Goal: Register for event/course

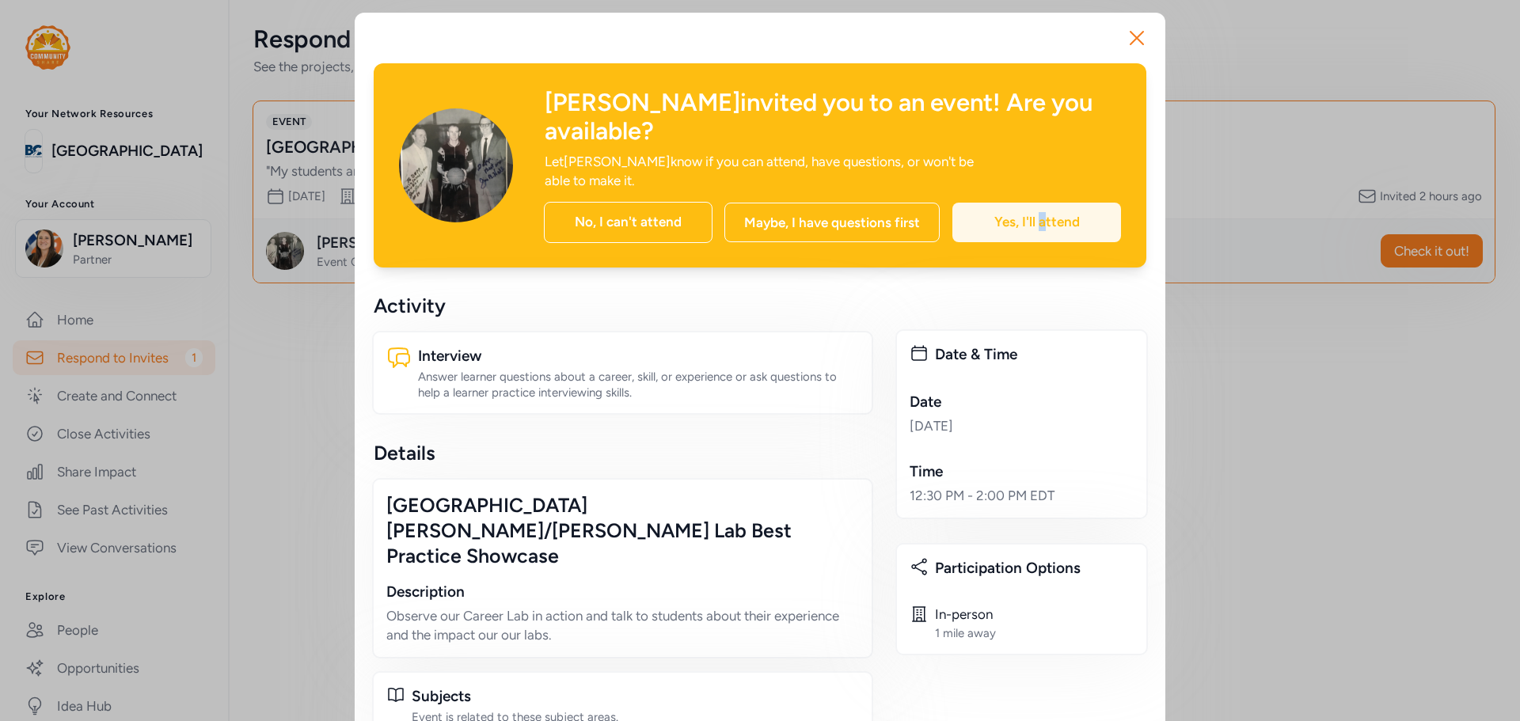
click at [1036, 203] on div "Yes, I'll attend" at bounding box center [1036, 223] width 169 height 40
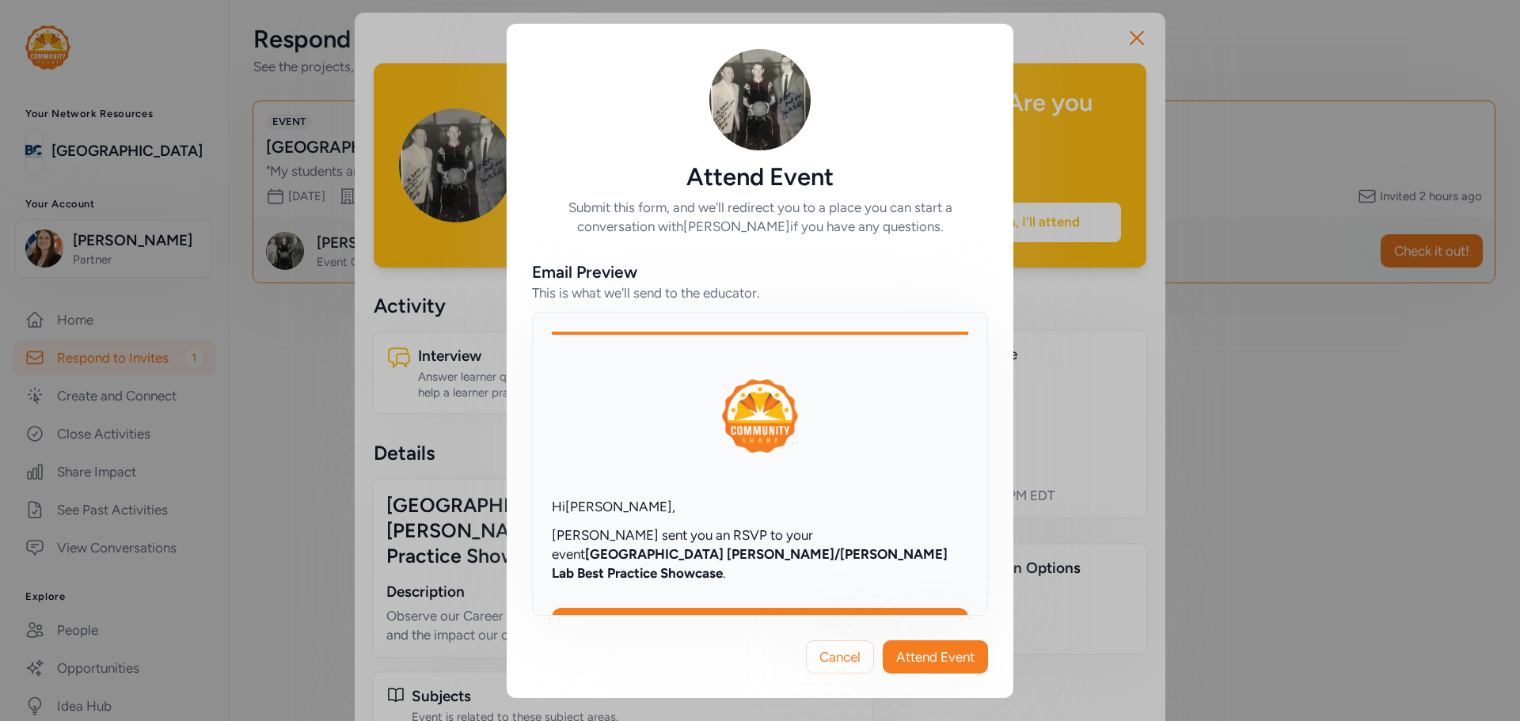
scroll to position [237, 0]
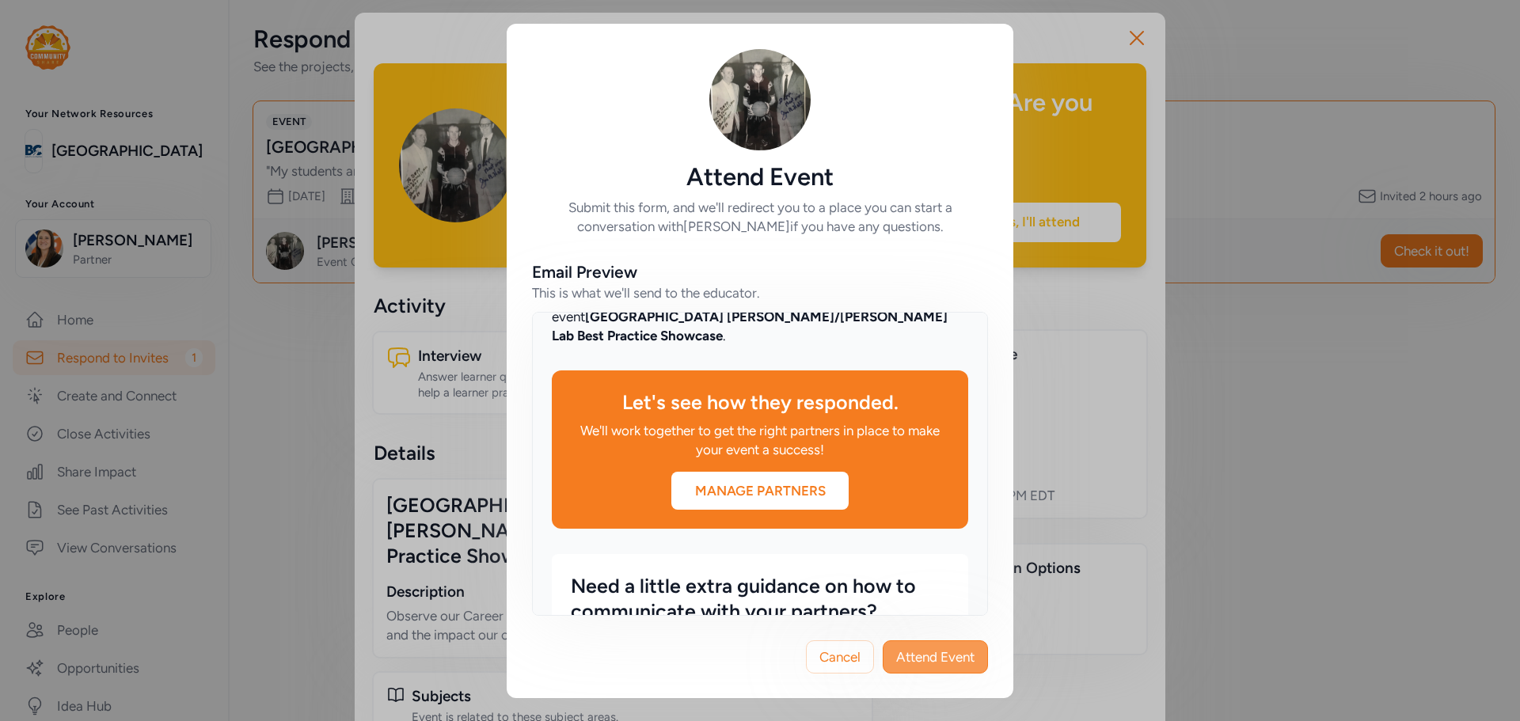
click at [928, 644] on button "Attend Event" at bounding box center [934, 656] width 105 height 33
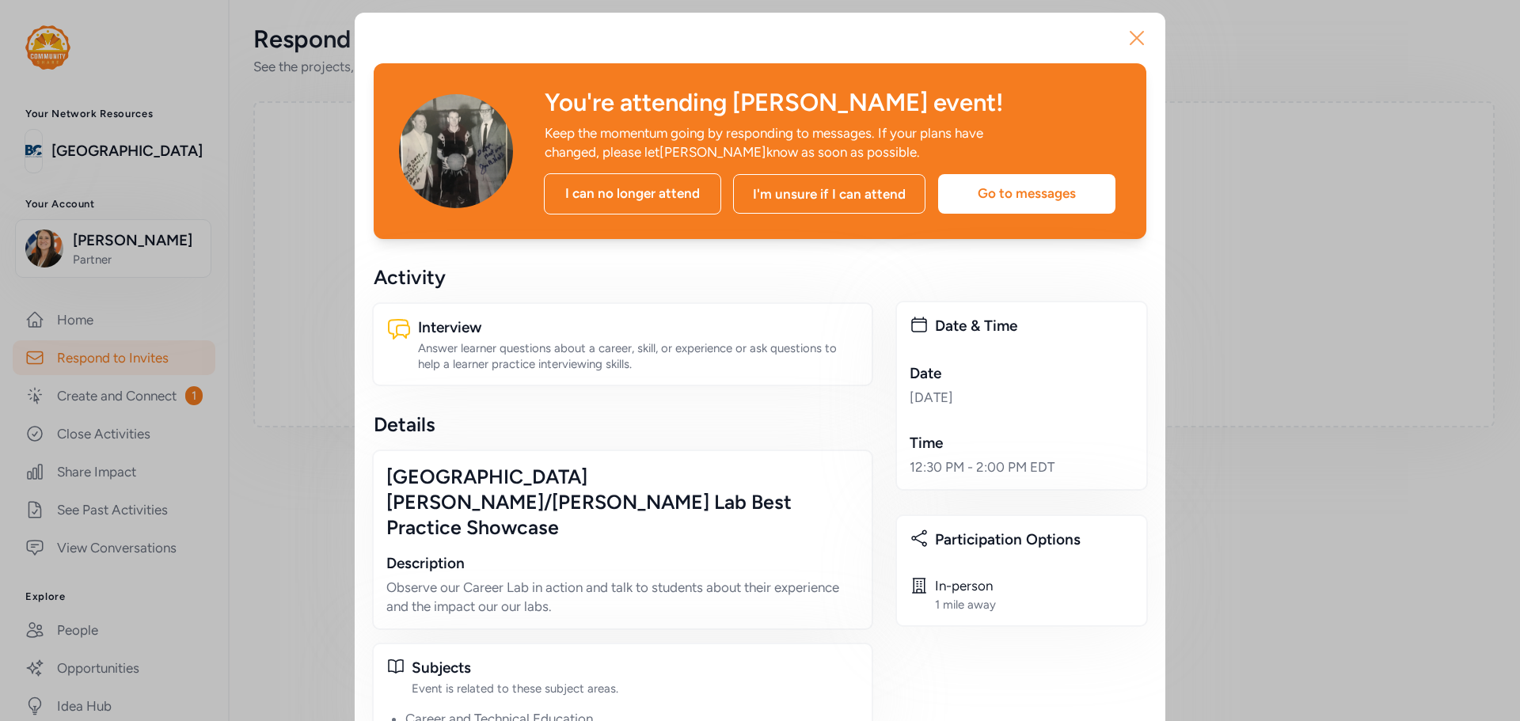
click at [1131, 30] on icon "button" at bounding box center [1136, 37] width 25 height 25
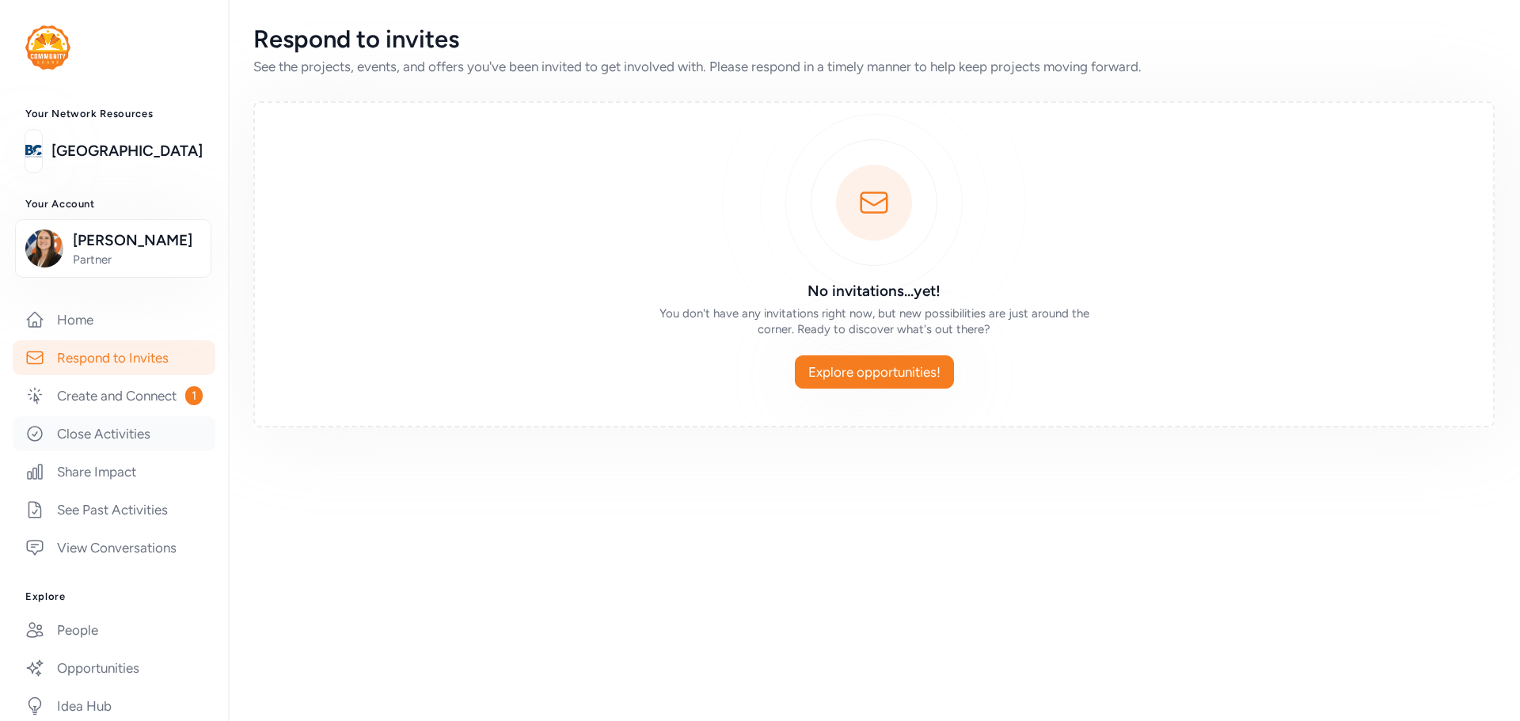
drag, startPoint x: 126, startPoint y: 459, endPoint x: 123, endPoint y: 449, distance: 10.6
click at [126, 451] on link "Close Activities" at bounding box center [114, 433] width 203 height 35
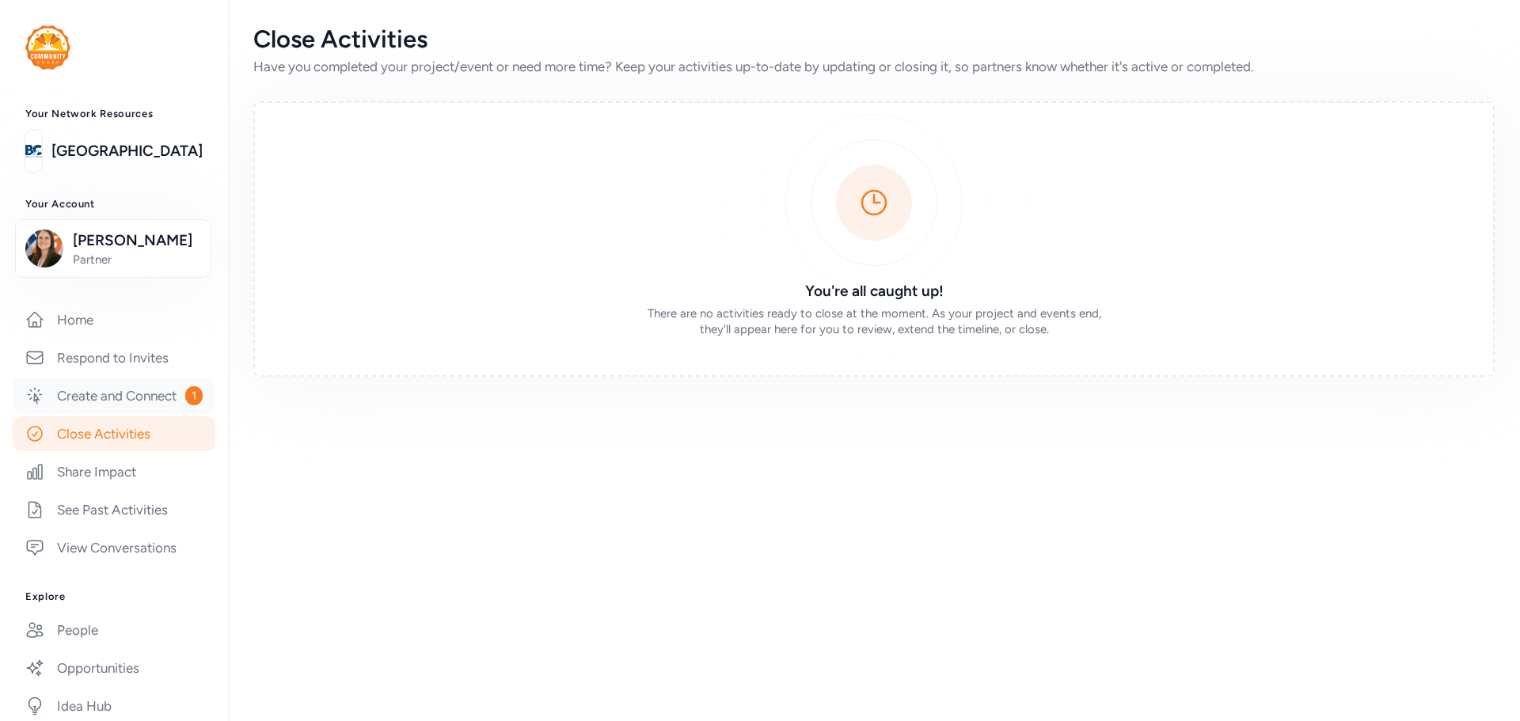
click at [108, 406] on link "Create and Connect 1" at bounding box center [114, 395] width 203 height 35
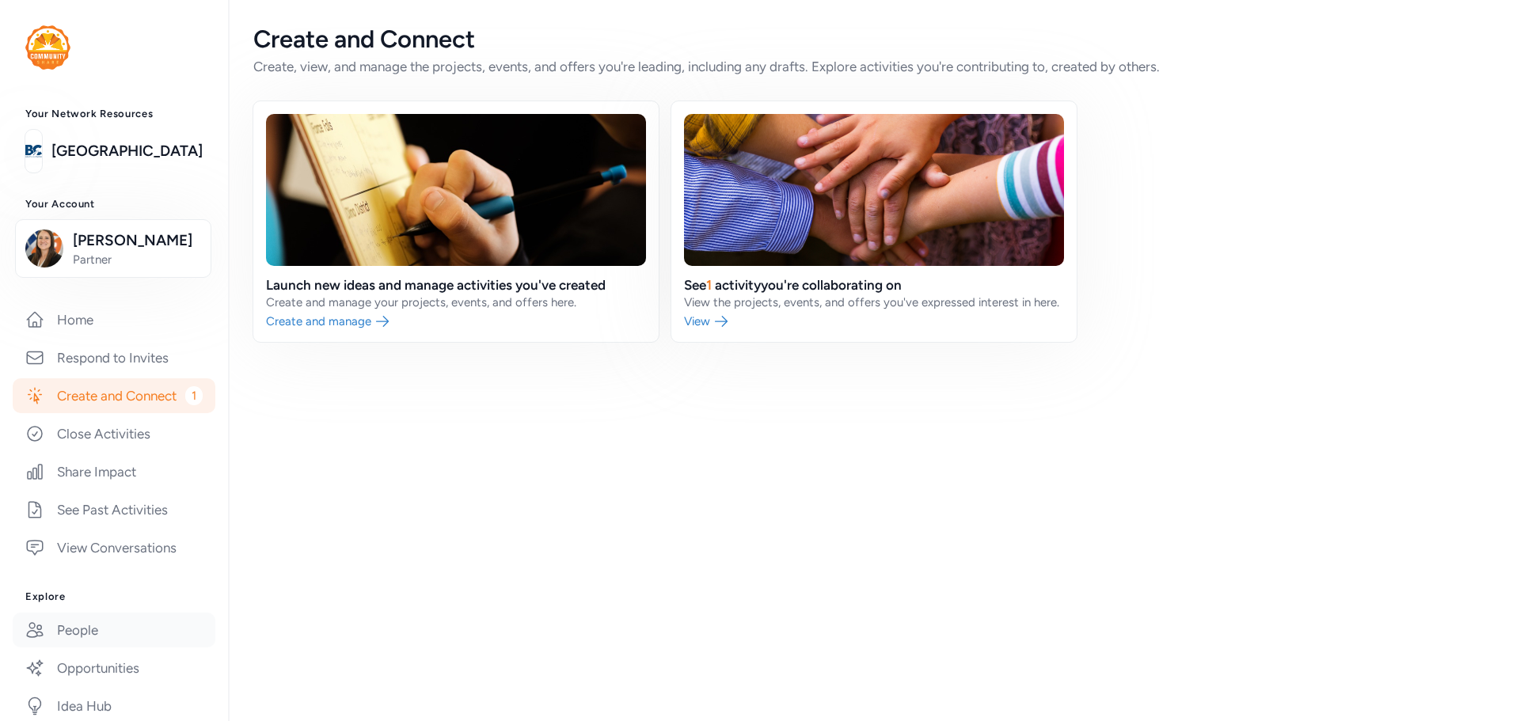
scroll to position [237, 0]
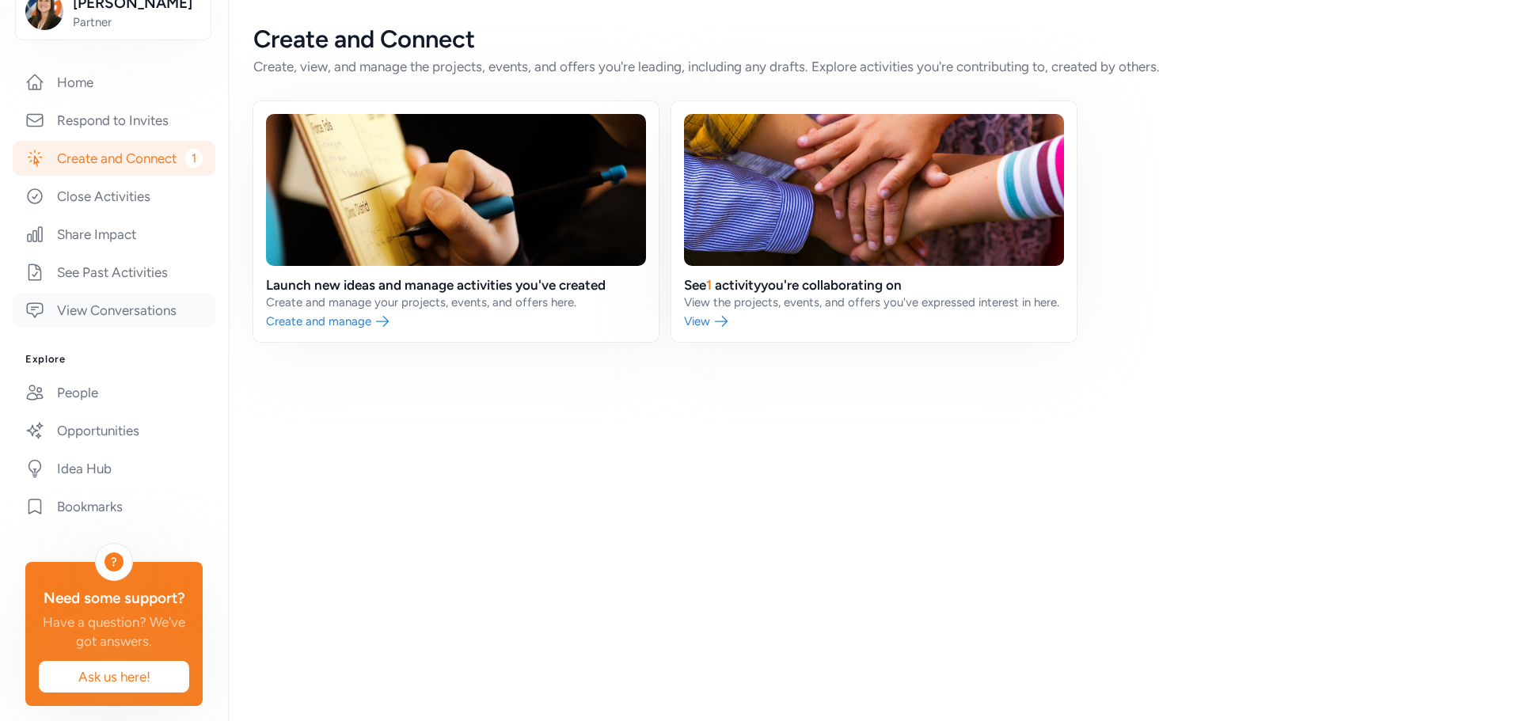
click at [129, 327] on link "View Conversations" at bounding box center [114, 310] width 203 height 35
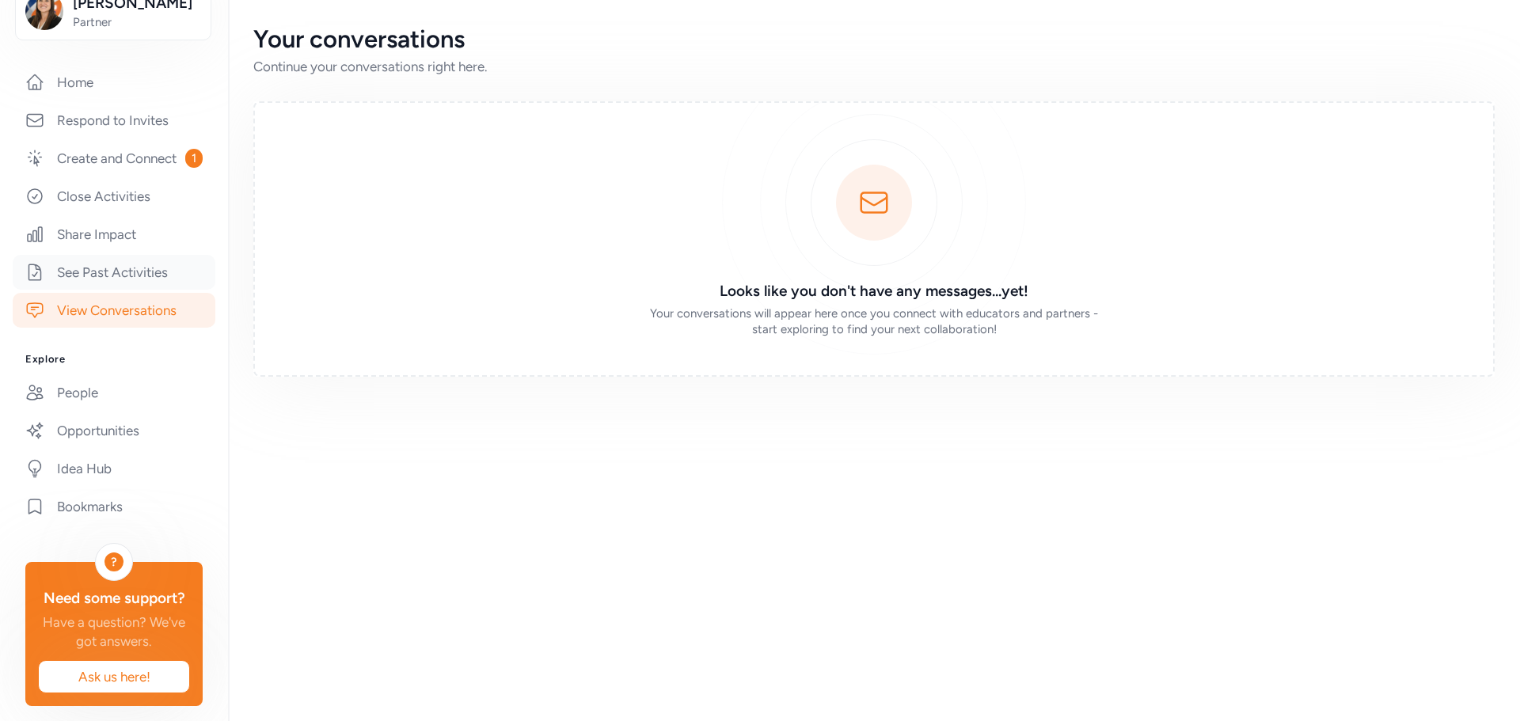
click at [138, 285] on link "See Past Activities" at bounding box center [114, 272] width 203 height 35
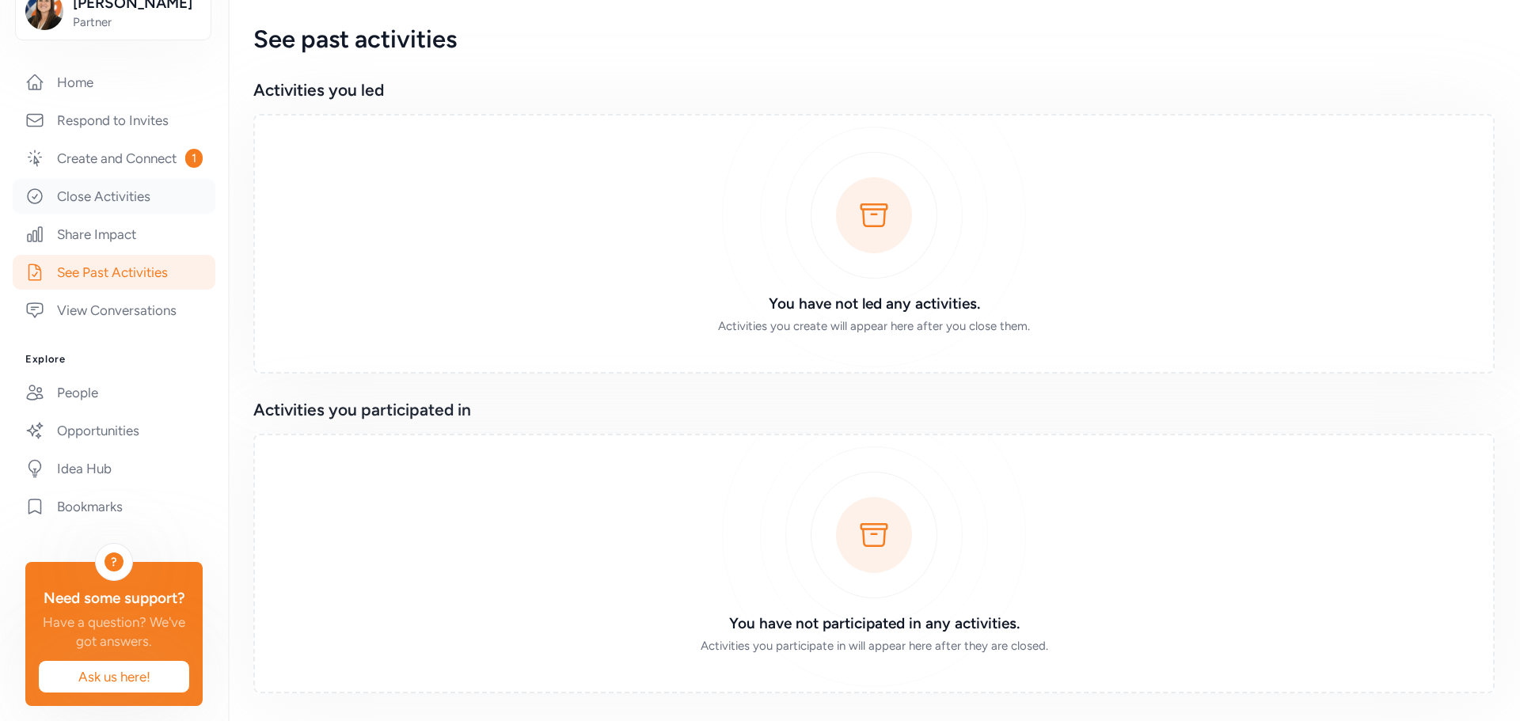
click at [110, 214] on link "Close Activities" at bounding box center [114, 196] width 203 height 35
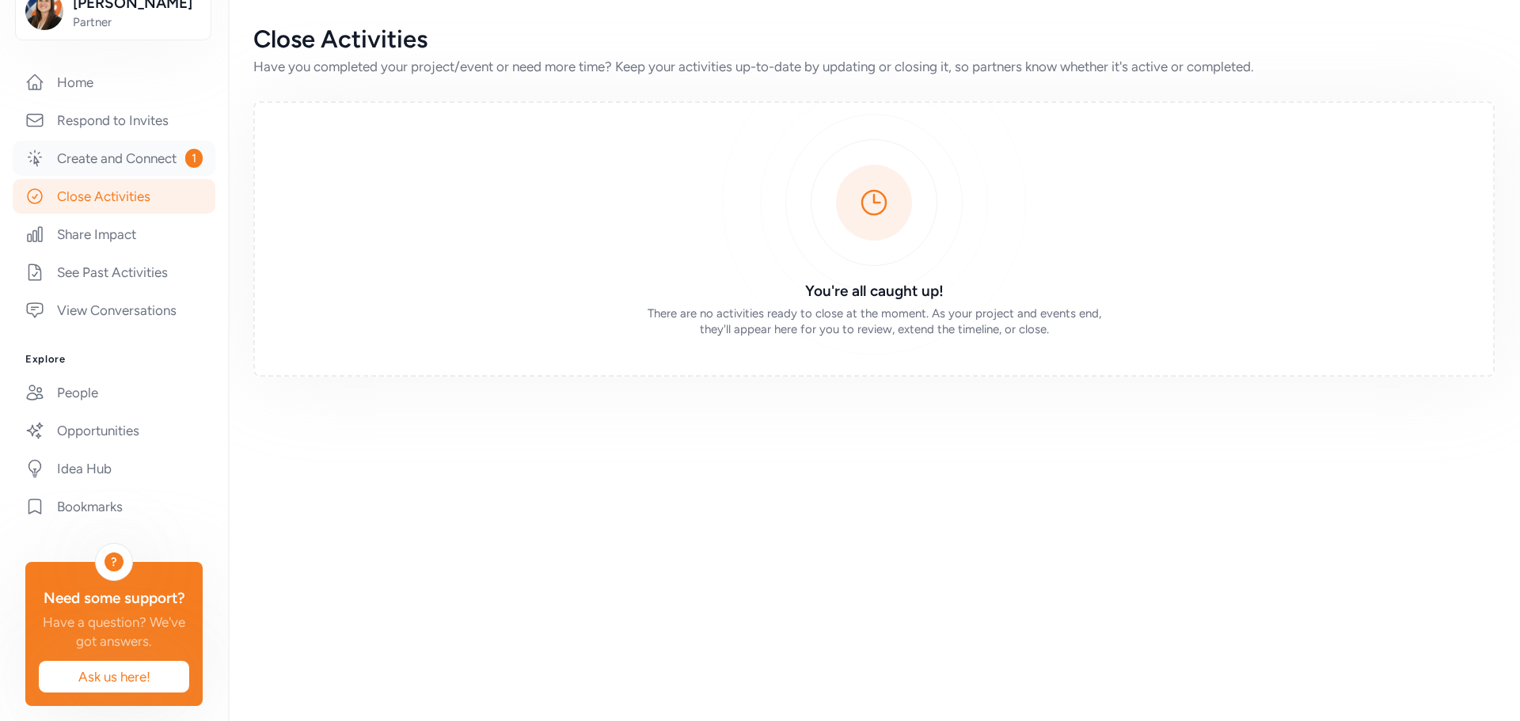
click at [114, 176] on link "Create and Connect 1" at bounding box center [114, 158] width 203 height 35
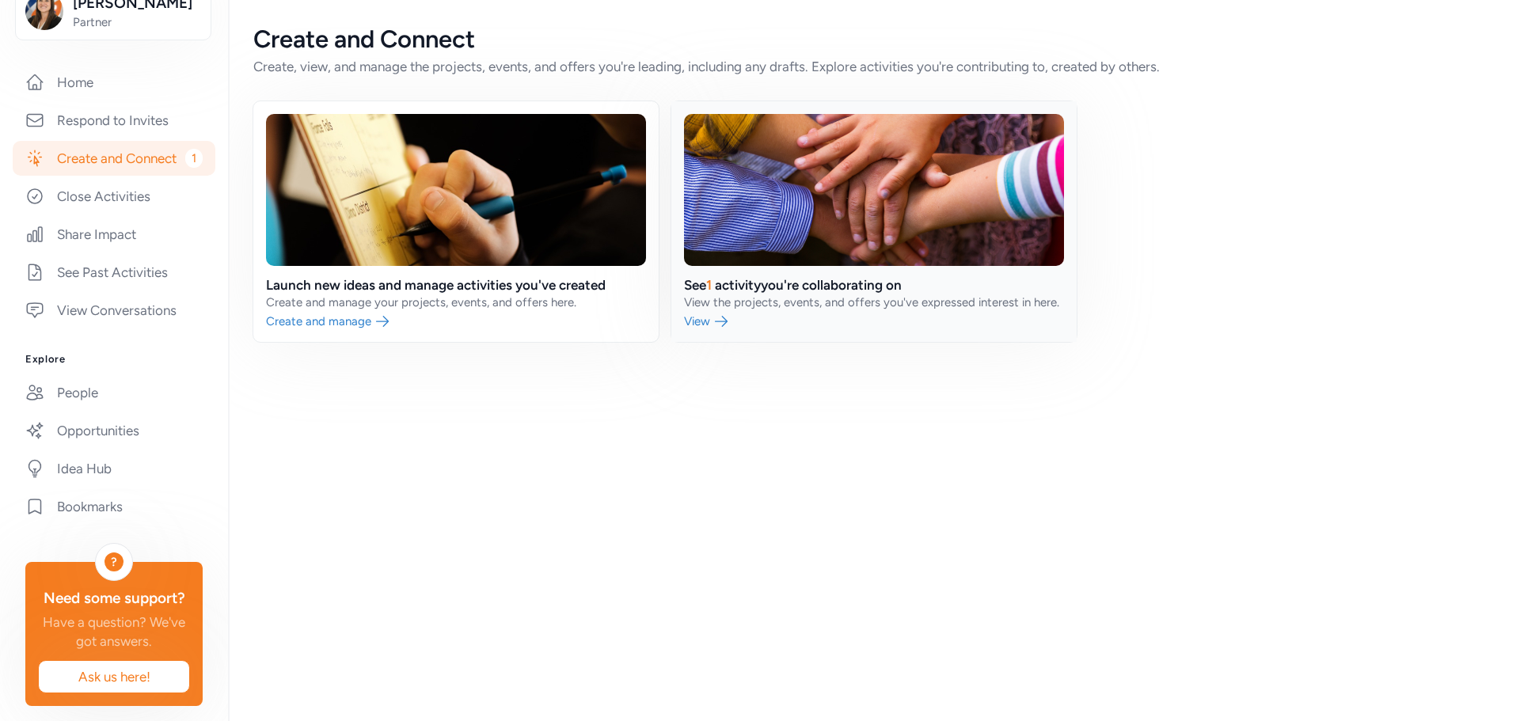
click at [815, 201] on link at bounding box center [873, 221] width 405 height 241
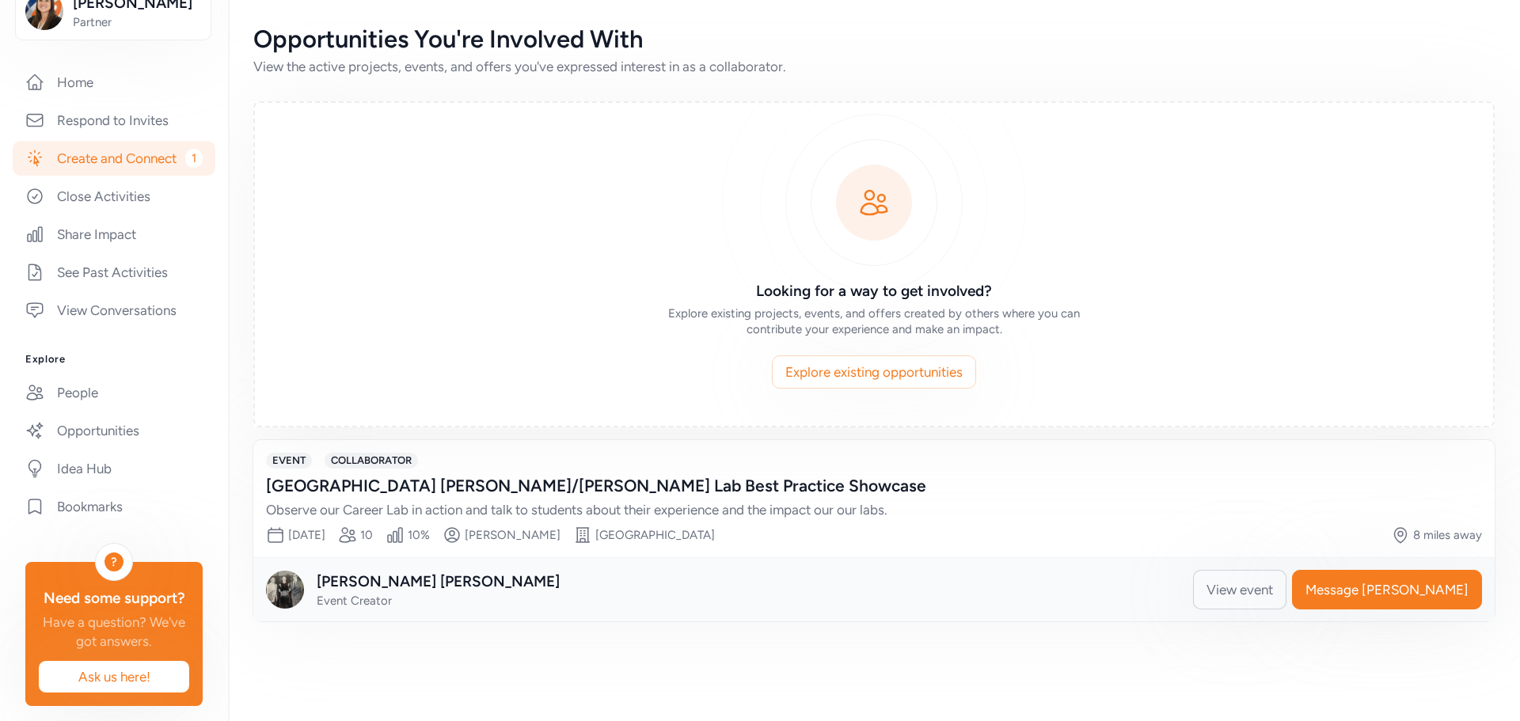
click at [1273, 597] on span "View event" at bounding box center [1239, 589] width 66 height 19
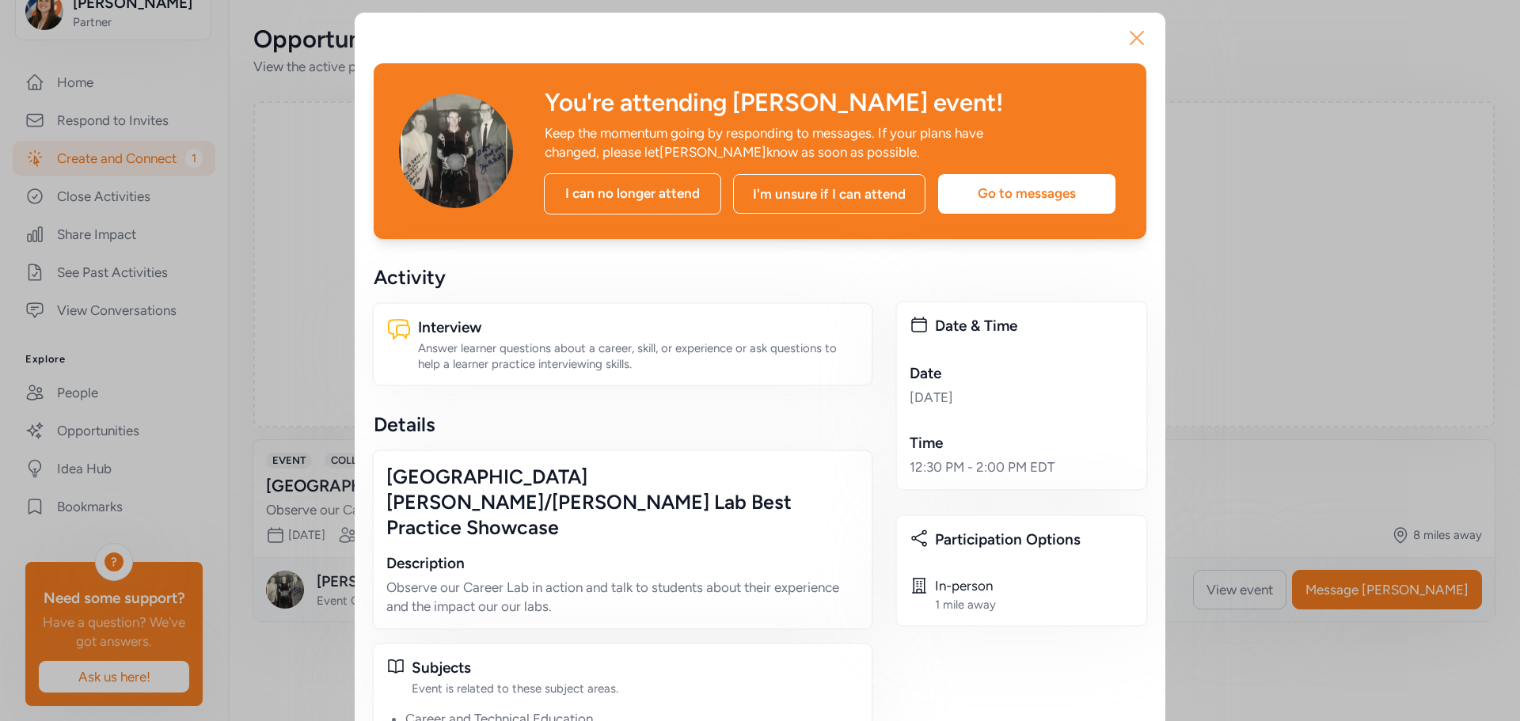
drag, startPoint x: 1145, startPoint y: 39, endPoint x: 857, endPoint y: 2, distance: 290.5
click at [1144, 39] on button "Close" at bounding box center [1136, 38] width 51 height 51
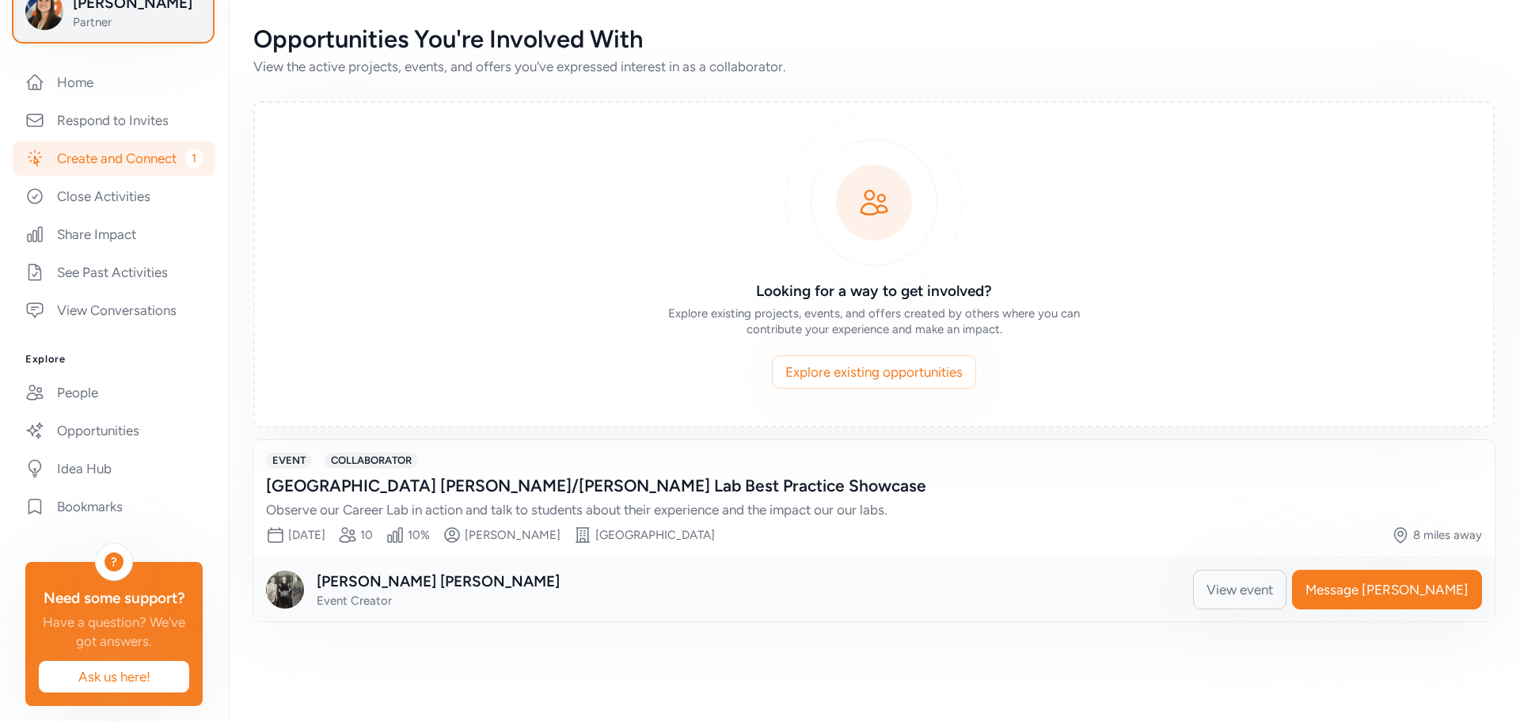
click at [104, 28] on span "Partner" at bounding box center [137, 22] width 128 height 16
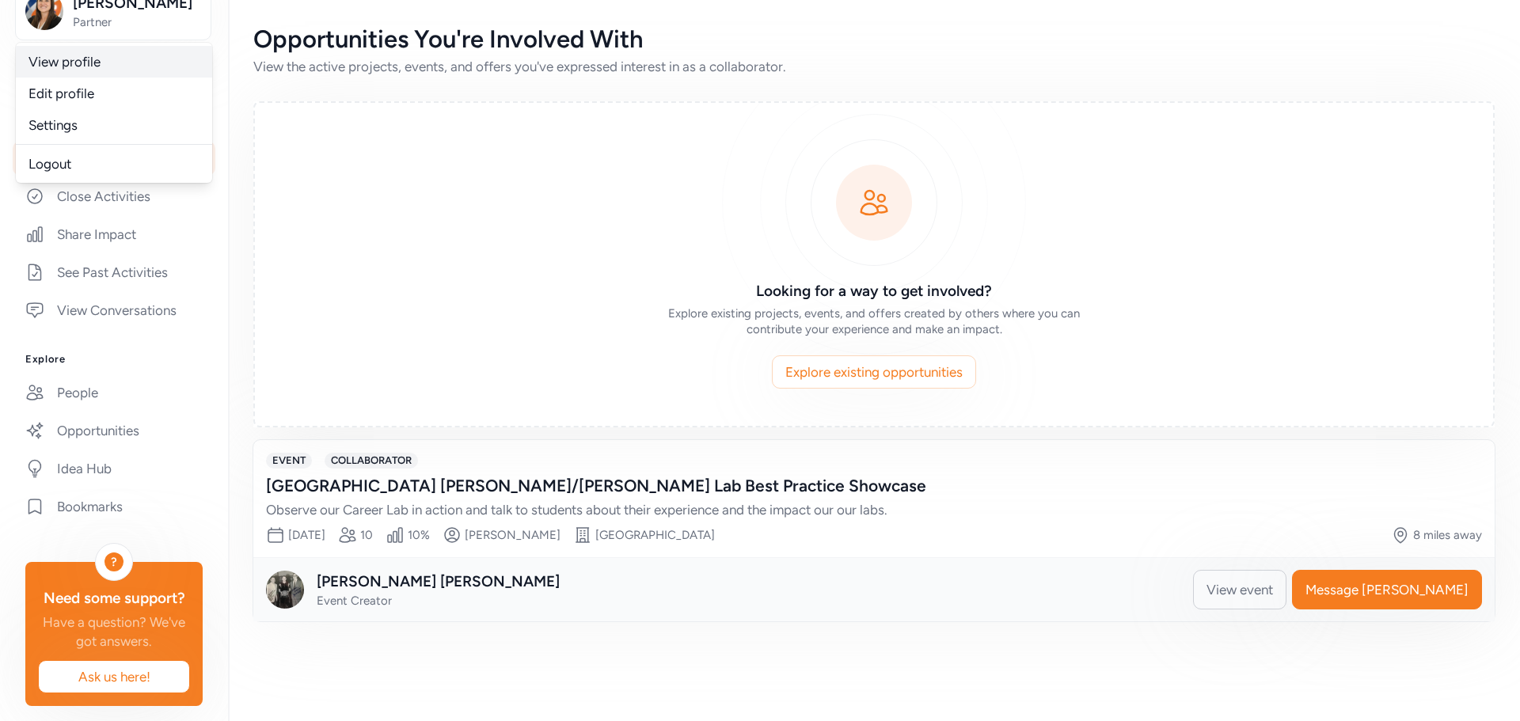
click at [89, 55] on link "View profile" at bounding box center [114, 62] width 196 height 32
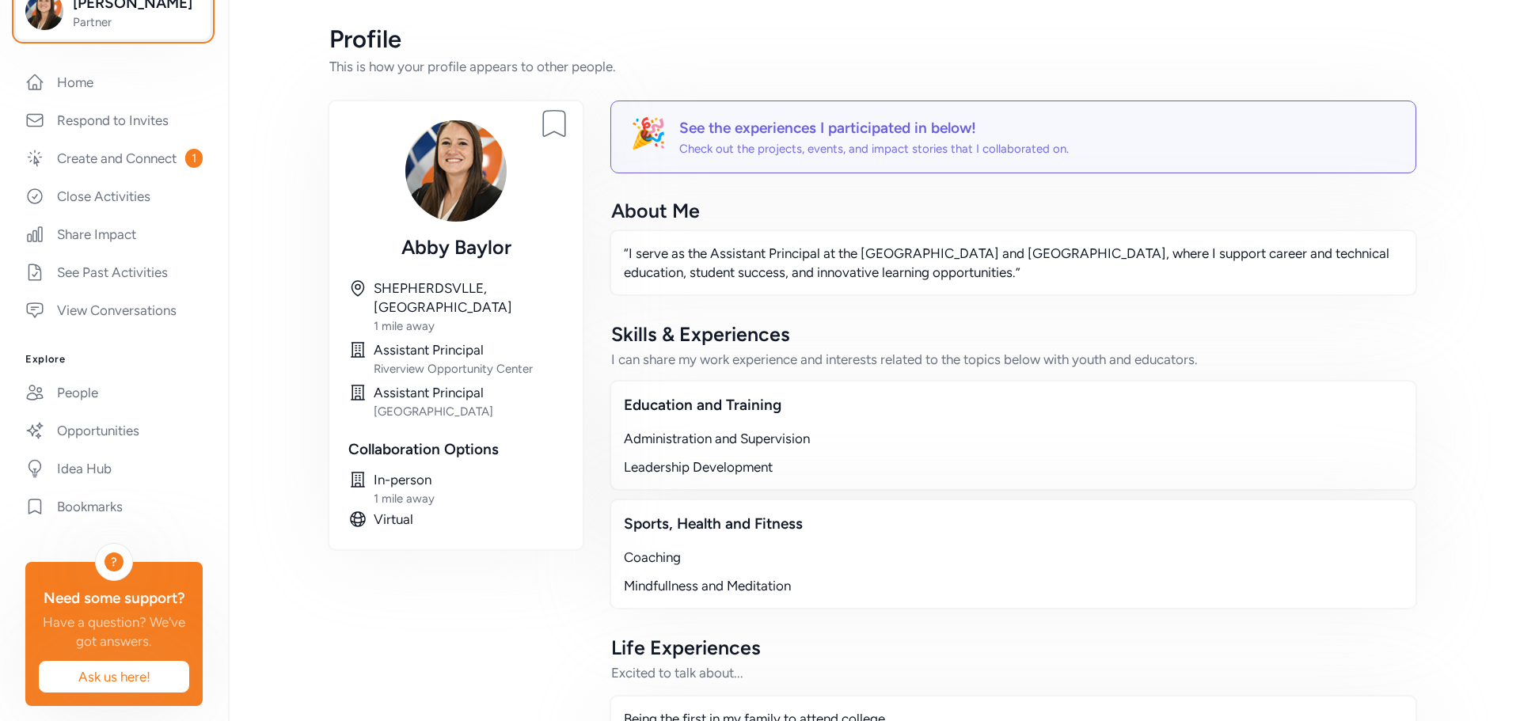
scroll to position [79, 0]
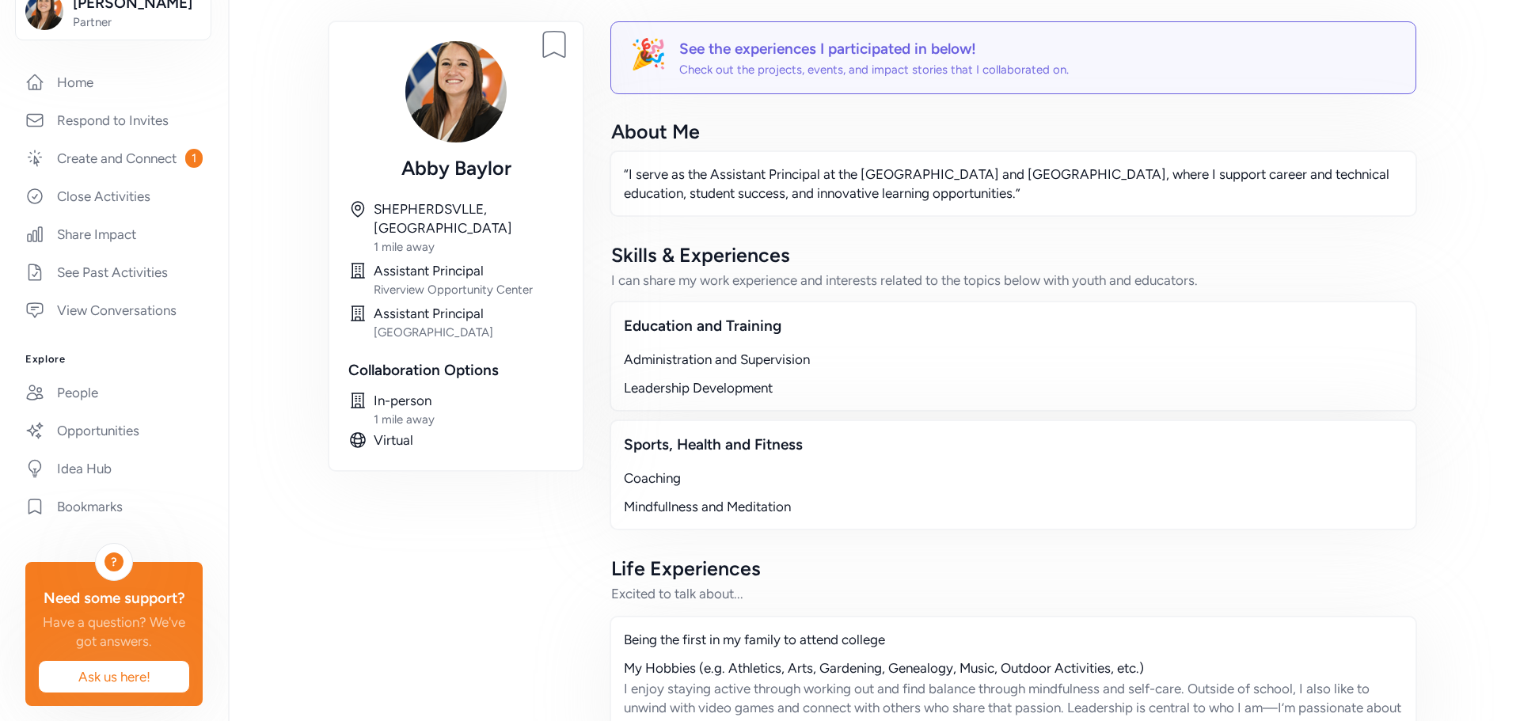
click at [740, 505] on div "Mindfullness and Meditation" at bounding box center [1013, 506] width 779 height 19
click at [729, 442] on div "Sports, Health and Fitness" at bounding box center [1013, 445] width 779 height 22
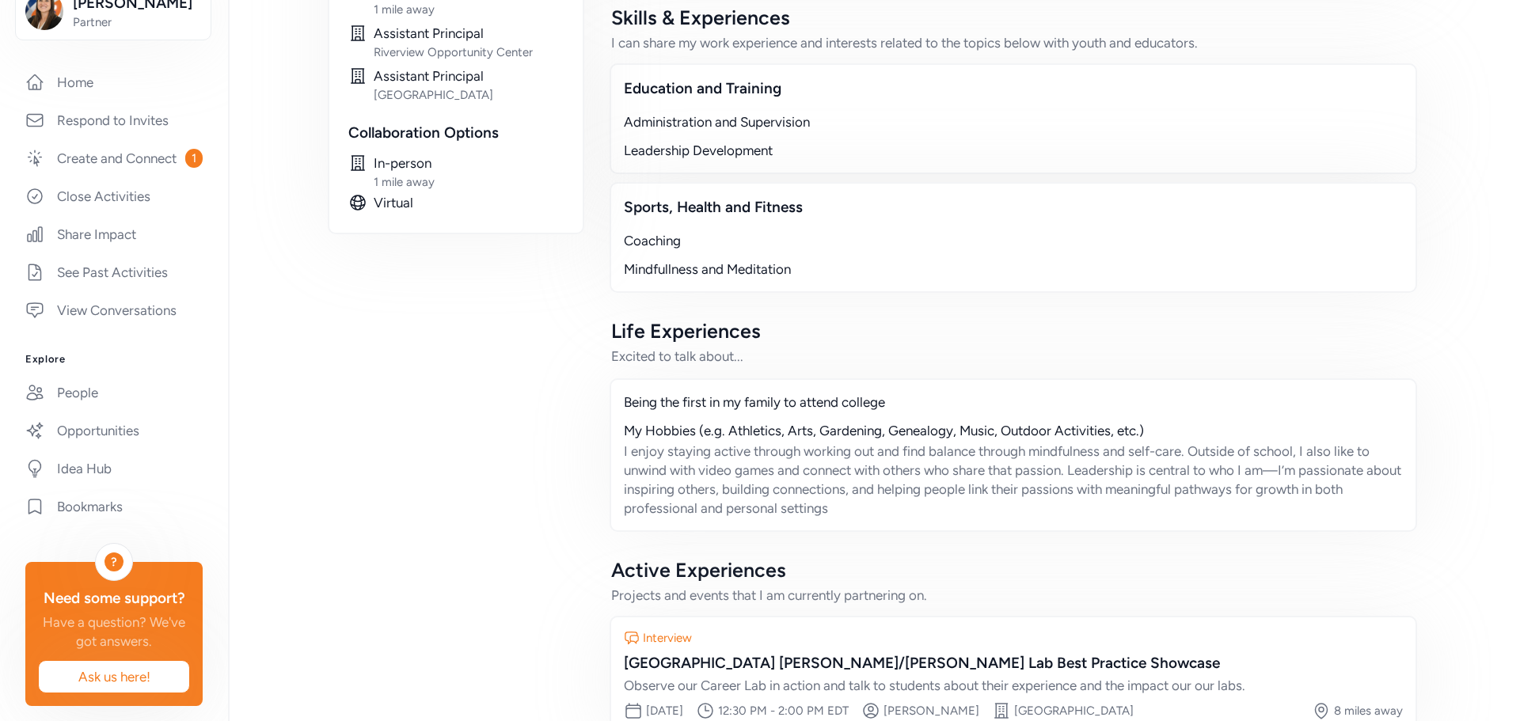
scroll to position [366, 0]
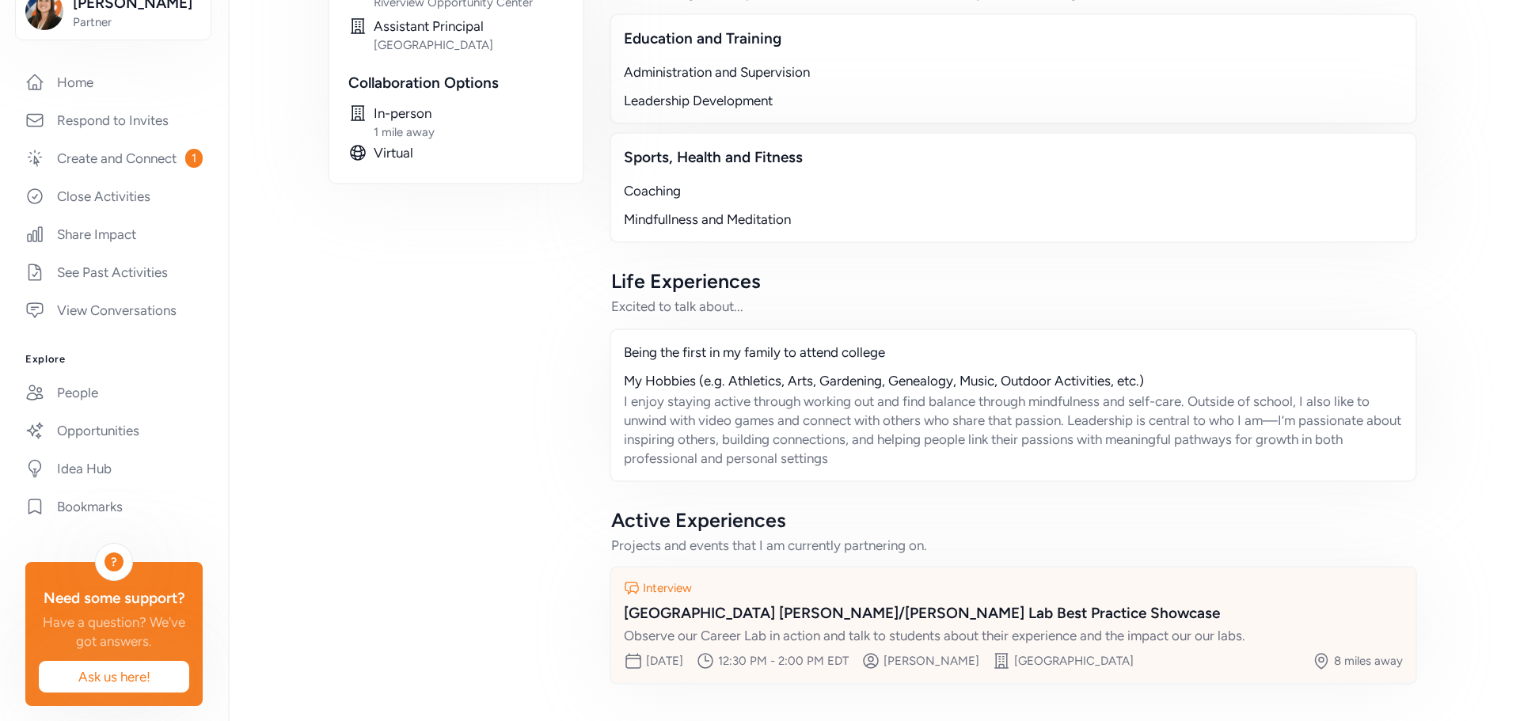
click at [652, 584] on div "Interview" at bounding box center [667, 588] width 49 height 16
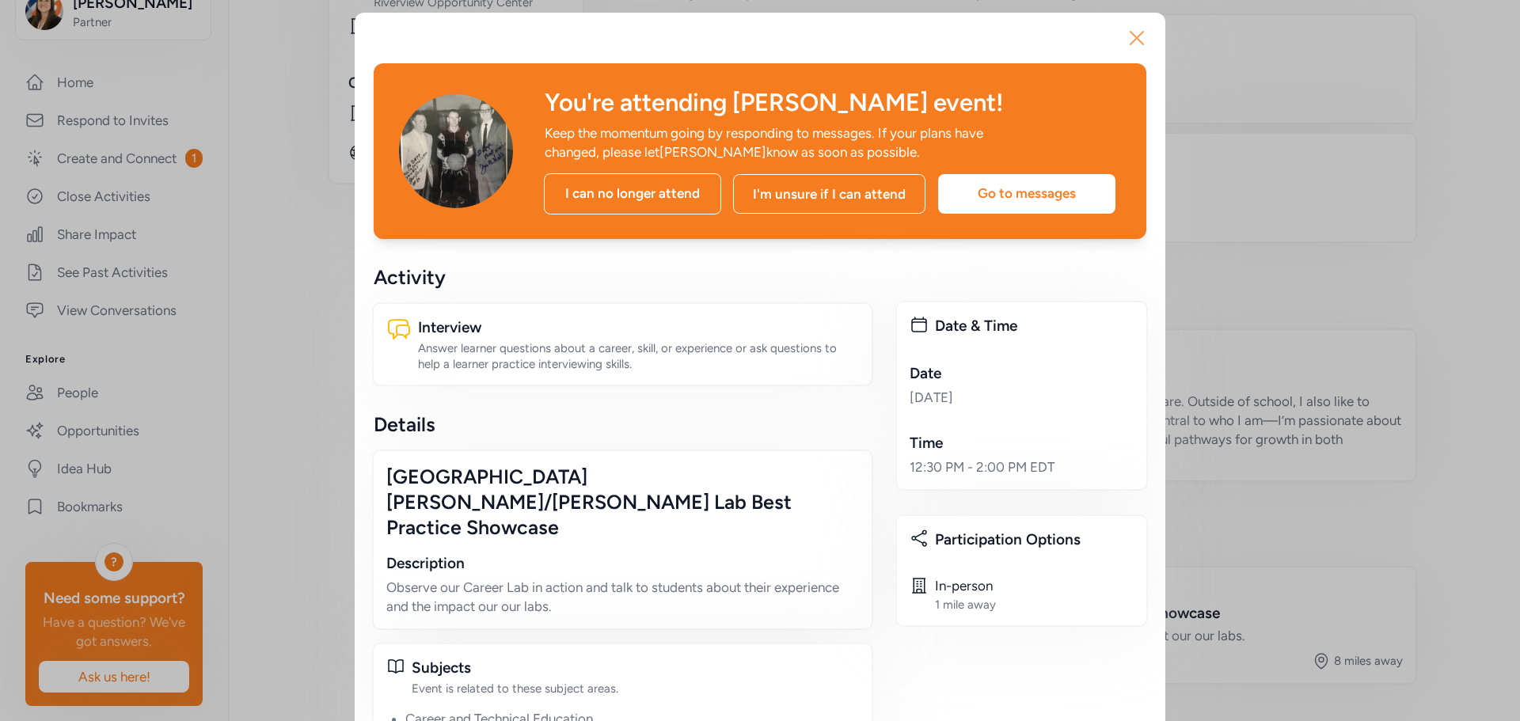
click at [1136, 34] on icon "button" at bounding box center [1136, 37] width 25 height 25
